Goal: Transaction & Acquisition: Purchase product/service

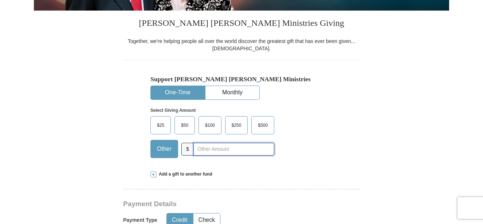
click at [205, 147] on input "text" at bounding box center [233, 149] width 81 height 13
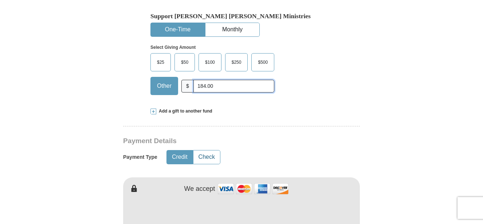
scroll to position [253, 0]
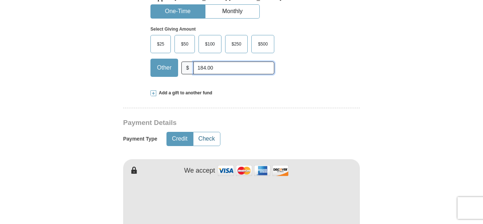
type input "184.00"
click at [211, 139] on button "Check" at bounding box center [206, 138] width 27 height 13
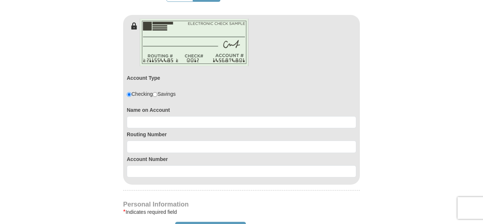
scroll to position [399, 0]
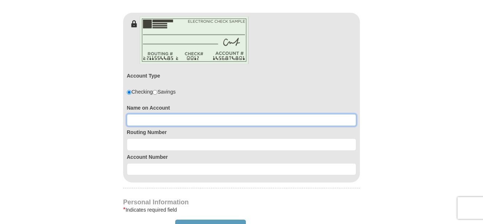
click at [149, 120] on input at bounding box center [241, 120] width 229 height 12
type input "Greta Polite"
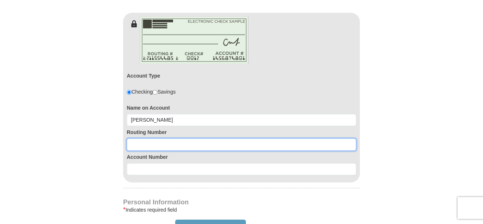
drag, startPoint x: 142, startPoint y: 139, endPoint x: 146, endPoint y: 141, distance: 4.2
click at [146, 140] on input at bounding box center [241, 144] width 229 height 12
type input "322280278"
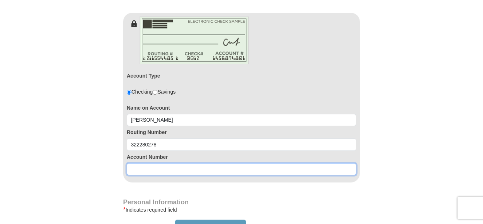
click at [140, 171] on input at bounding box center [241, 169] width 229 height 12
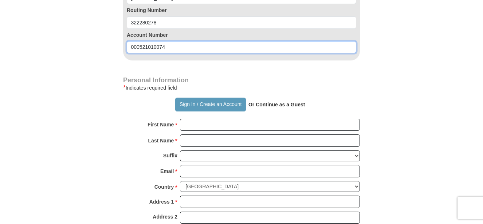
scroll to position [524, 0]
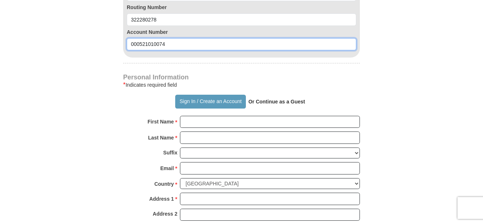
type input "000521010074"
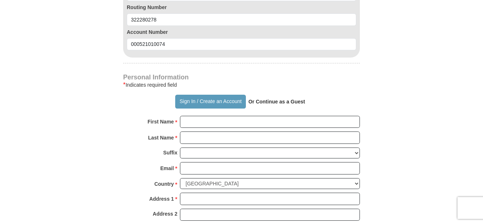
click at [276, 102] on strong "Or Continue as a Guest" at bounding box center [276, 102] width 57 height 6
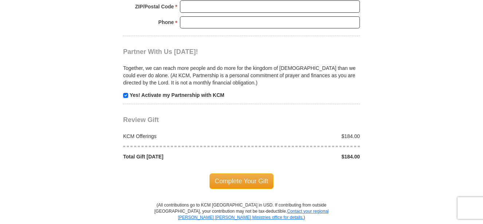
scroll to position [776, 0]
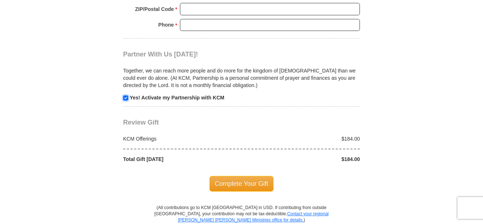
click at [126, 97] on input "checkbox" at bounding box center [125, 97] width 5 height 5
checkbox input "false"
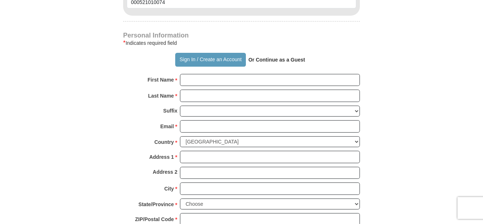
scroll to position [536, 0]
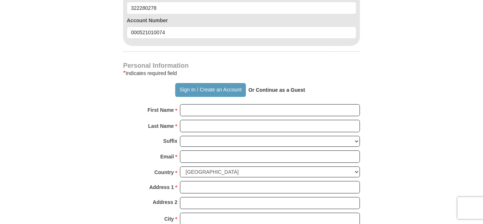
click at [267, 90] on strong "Or Continue as a Guest" at bounding box center [276, 90] width 57 height 6
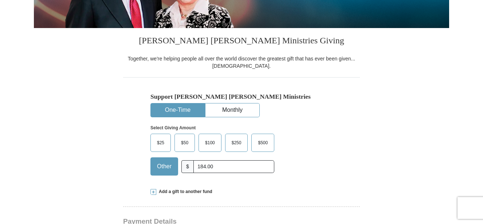
scroll to position [131, 0]
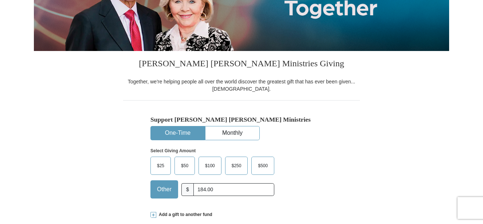
click at [176, 131] on button "One-Time" at bounding box center [178, 132] width 54 height 13
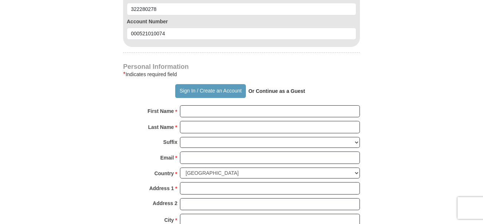
scroll to position [557, 0]
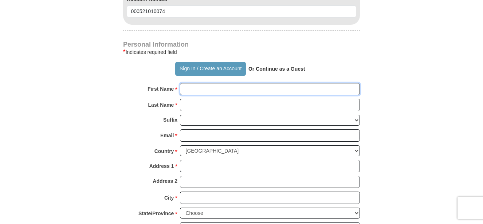
click at [224, 87] on input "First Name *" at bounding box center [270, 89] width 180 height 12
type input "Greta"
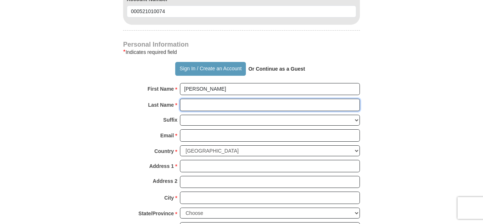
click at [219, 108] on input "Last Name *" at bounding box center [270, 105] width 180 height 12
type input "Polite"
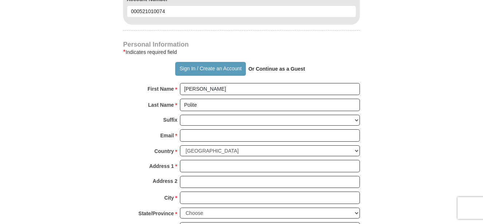
click at [270, 69] on strong "Or Continue as a Guest" at bounding box center [276, 69] width 57 height 6
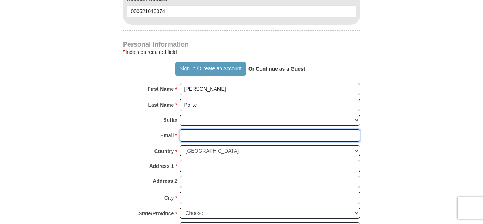
click at [204, 137] on input "Email *" at bounding box center [270, 135] width 180 height 12
type input "gretapolite@aol.com"
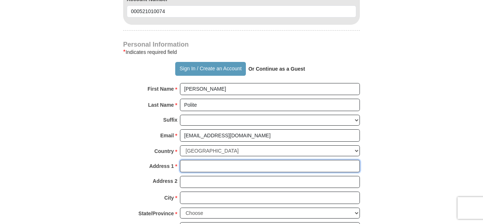
click at [209, 166] on input "Address 1 *" at bounding box center [270, 166] width 180 height 12
type input "43147 Ruth Lane"
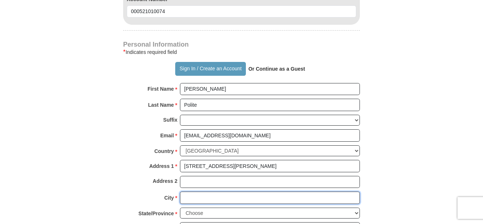
click at [196, 199] on input "City *" at bounding box center [270, 197] width 180 height 12
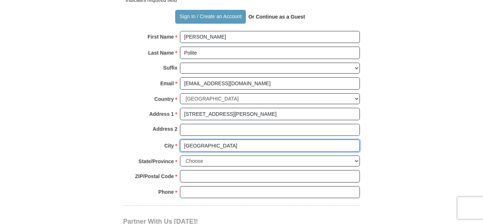
scroll to position [614, 0]
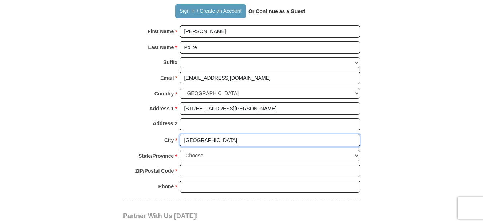
type input "Lancaster"
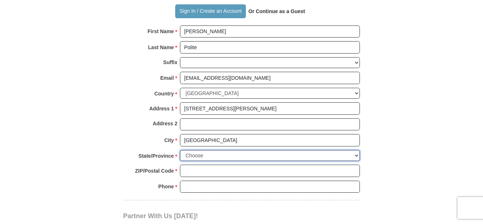
click at [359, 155] on select "Choose Alabama Alaska American Samoa Arizona Arkansas Armed Forces Americas Arm…" at bounding box center [270, 155] width 180 height 11
select select "CA"
click at [180, 150] on select "Choose Alabama Alaska American Samoa Arizona Arkansas Armed Forces Americas Arm…" at bounding box center [270, 155] width 180 height 11
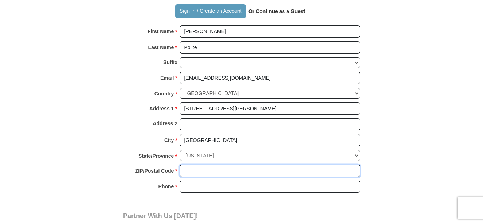
click at [201, 168] on input "ZIP/Postal Code *" at bounding box center [270, 171] width 180 height 12
type input "93536"
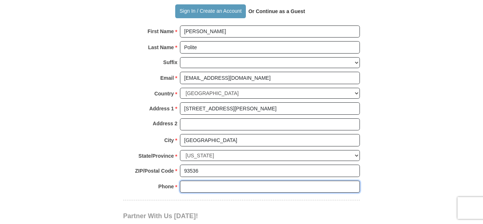
click at [203, 186] on input "Phone * *" at bounding box center [270, 187] width 180 height 12
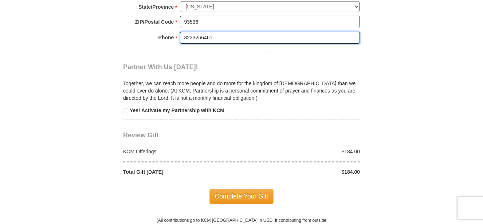
scroll to position [772, 0]
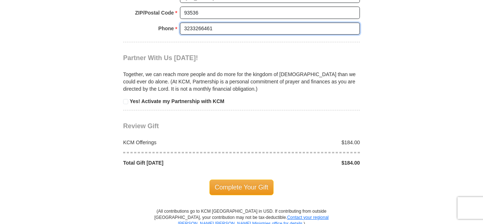
type input "3233266461"
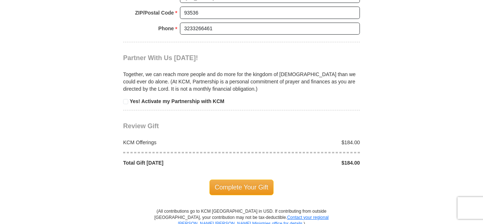
click at [147, 142] on div "KCM Offerings" at bounding box center [180, 142] width 122 height 7
click at [234, 189] on span "Complete Your Gift" at bounding box center [241, 186] width 64 height 15
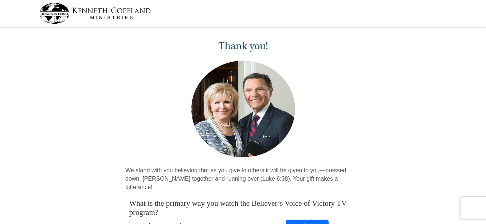
scroll to position [46, 0]
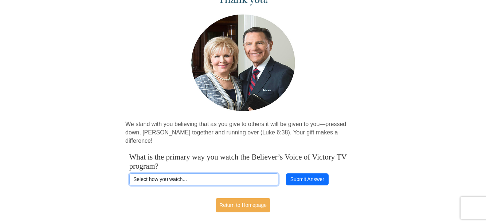
click at [187, 173] on select "Select how you watch... Daystar Morning Daystar Evening [DOMAIN_NAME] [DOMAIN_N…" at bounding box center [203, 179] width 149 height 12
select select "[DOMAIN_NAME]"
click at [129, 173] on select "Select how you watch... Daystar Morning Daystar Evening [DOMAIN_NAME] [DOMAIN_N…" at bounding box center [203, 179] width 149 height 12
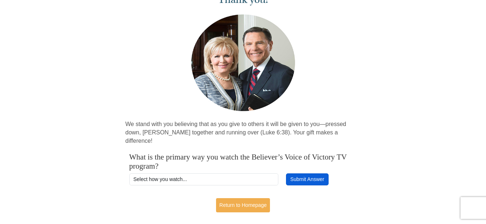
click at [303, 173] on button "Submit Answer" at bounding box center [307, 179] width 42 height 12
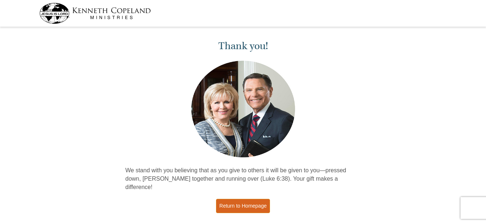
click at [233, 200] on link "Return to Homepage" at bounding box center [243, 206] width 54 height 14
